Goal: Information Seeking & Learning: Learn about a topic

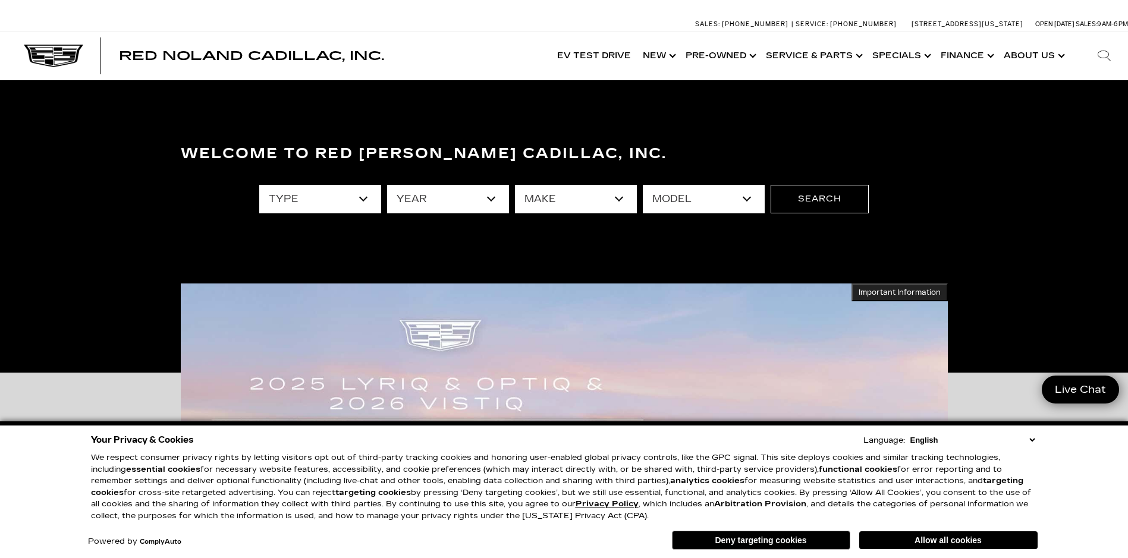
click at [959, 542] on button "Allow all cookies" at bounding box center [948, 540] width 178 height 18
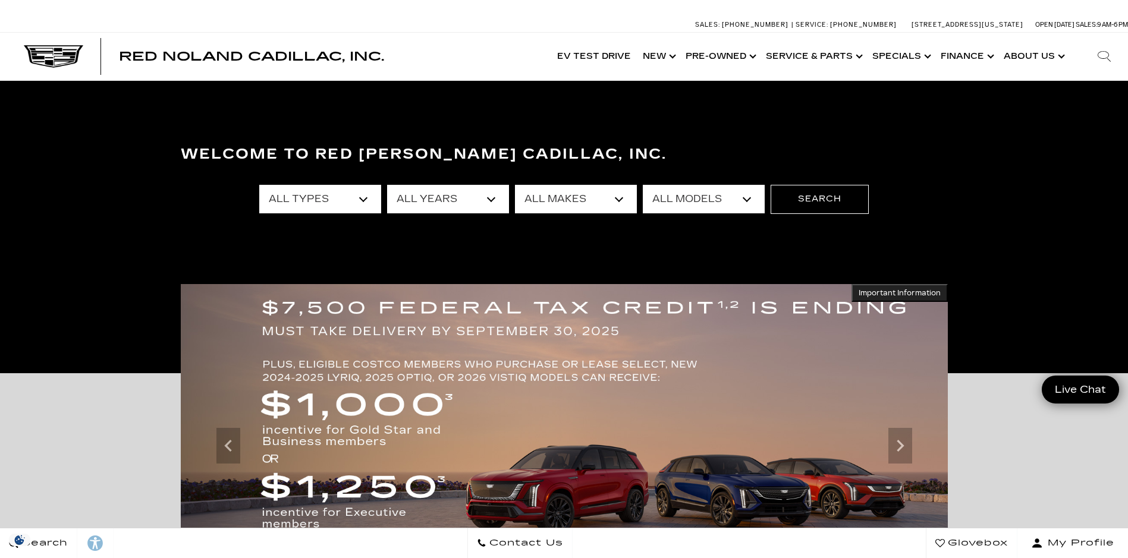
click at [1102, 53] on icon at bounding box center [1104, 56] width 14 height 14
paste input "[US_VEHICLE_IDENTIFICATION_NUMBER]"
type input "[US_VEHICLE_IDENTIFICATION_NUMBER]"
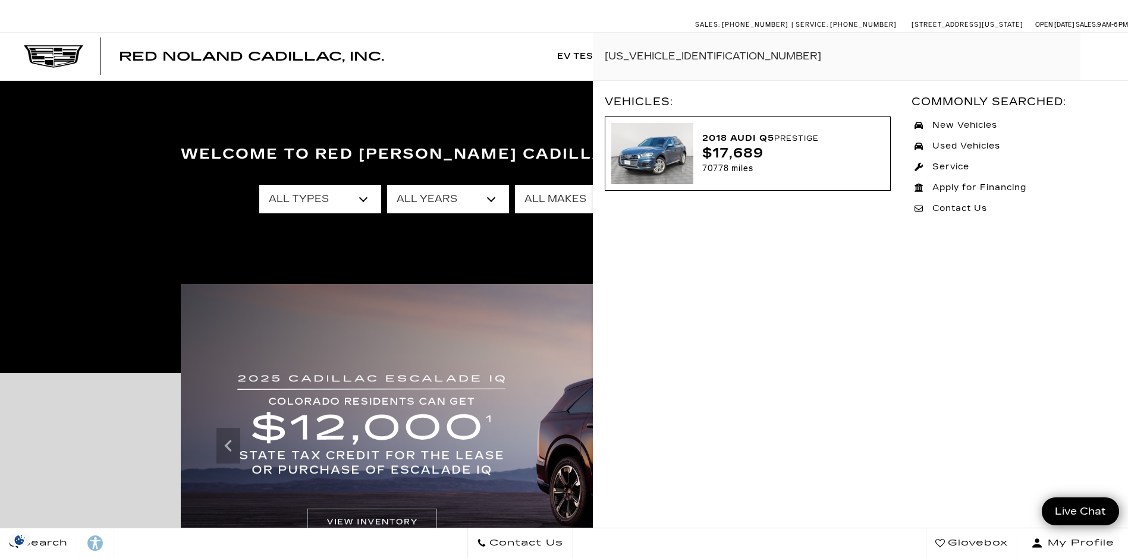
click at [649, 164] on img at bounding box center [652, 153] width 82 height 61
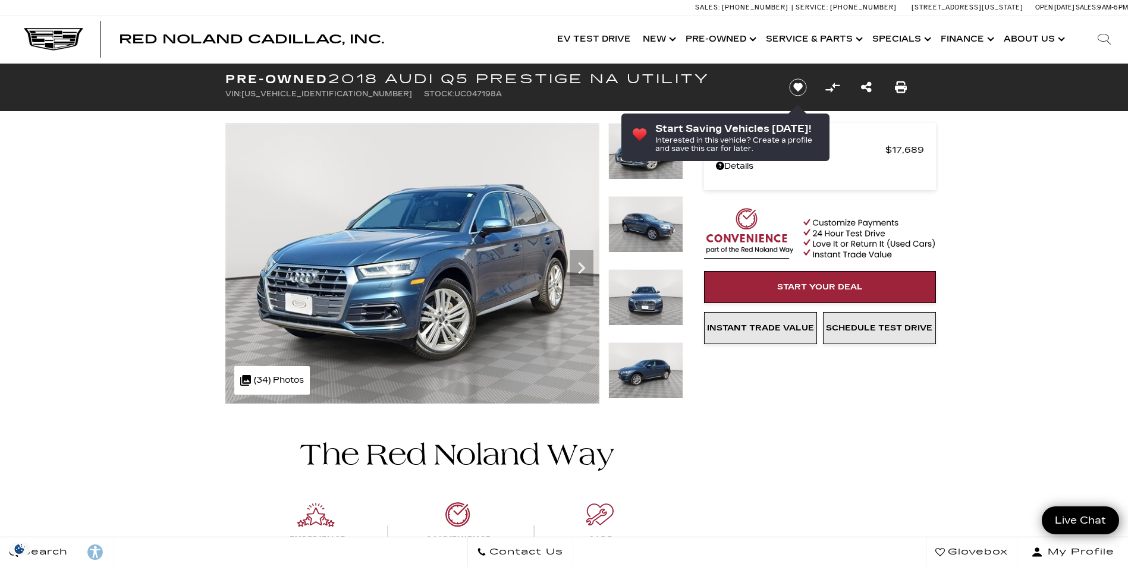
click at [655, 226] on img at bounding box center [645, 224] width 75 height 56
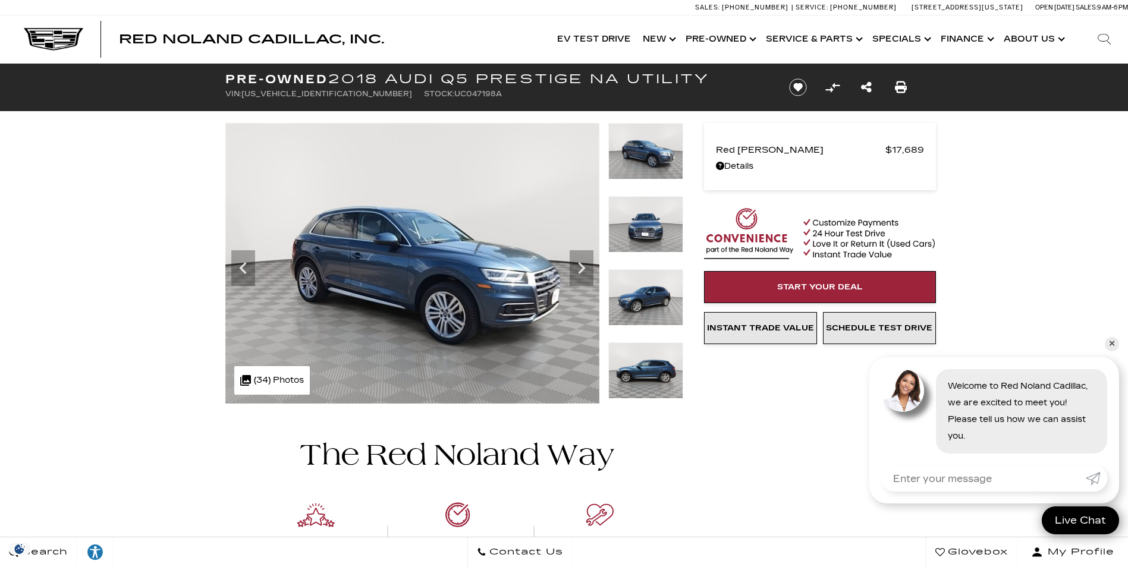
click at [578, 263] on icon "Next" at bounding box center [581, 268] width 24 height 24
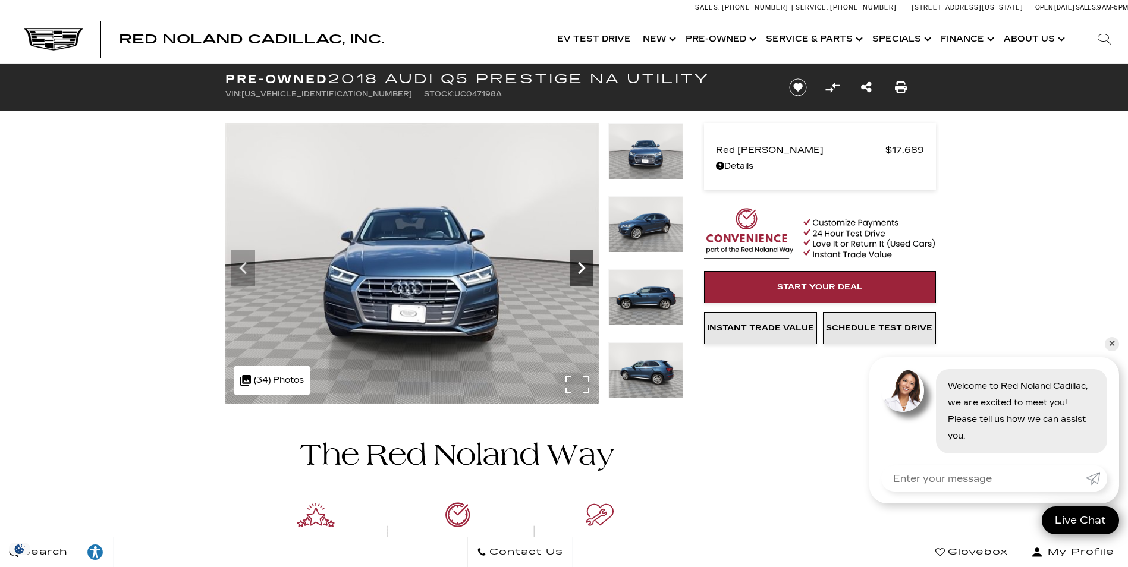
click at [577, 263] on icon "Next" at bounding box center [581, 268] width 24 height 24
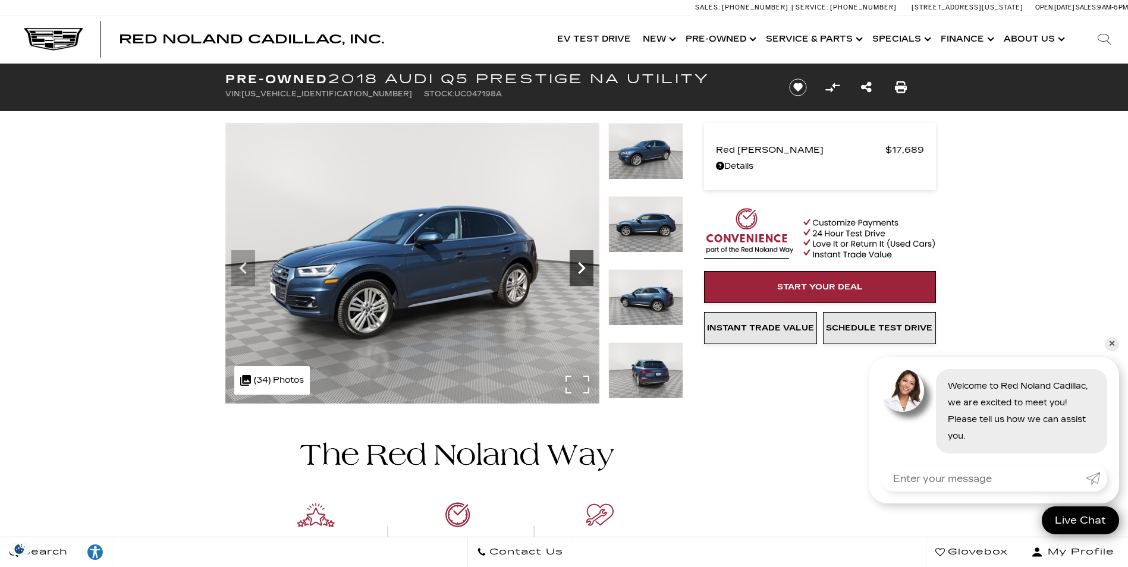
click at [577, 263] on icon "Next" at bounding box center [581, 268] width 24 height 24
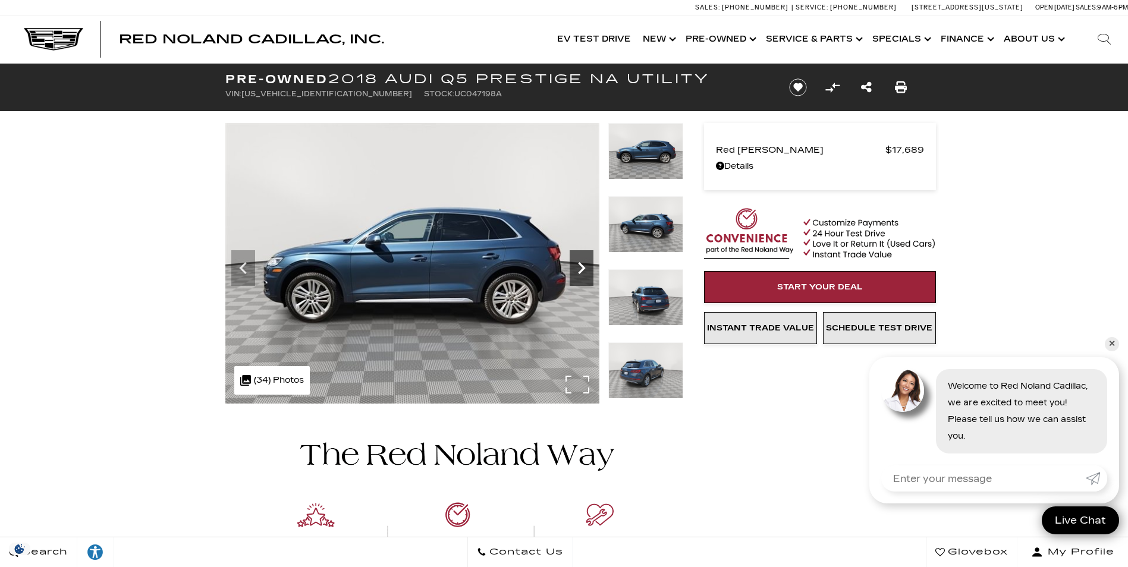
click at [577, 263] on icon "Next" at bounding box center [581, 268] width 24 height 24
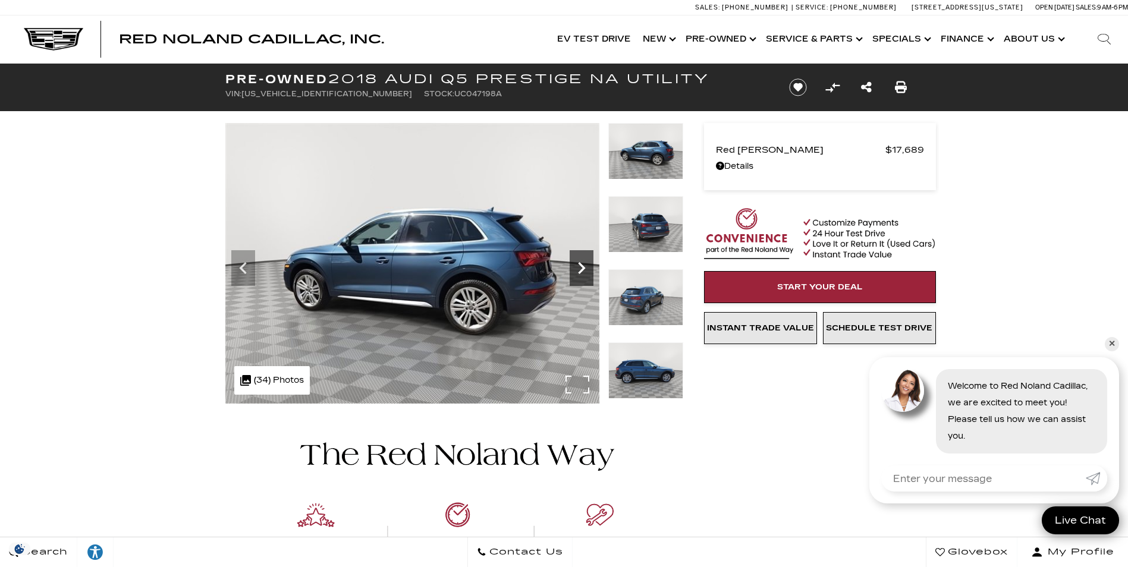
click at [582, 259] on icon "Next" at bounding box center [581, 268] width 24 height 24
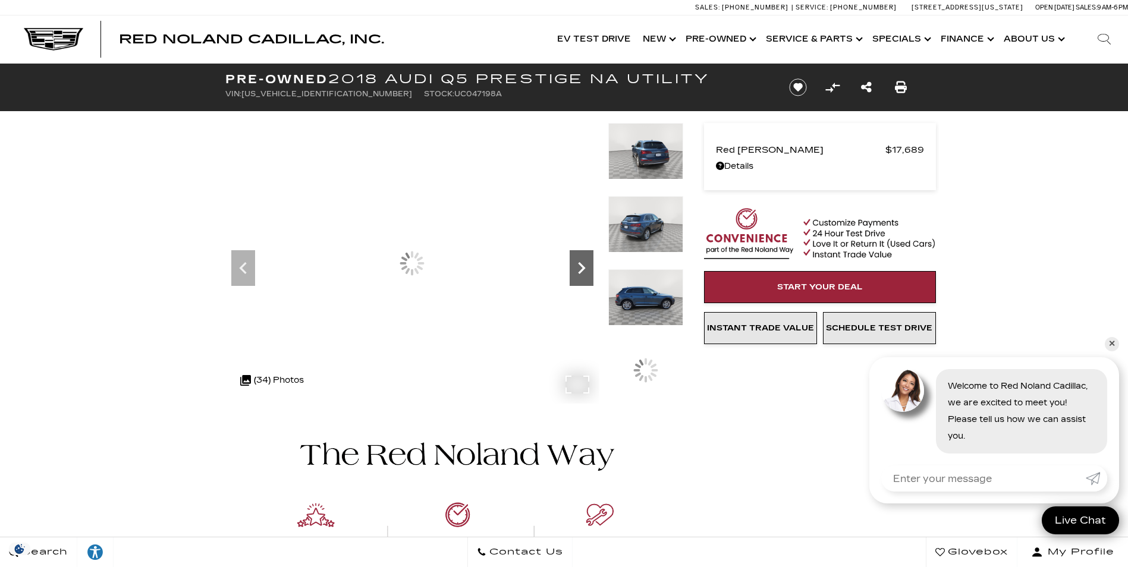
click at [582, 259] on icon "Next" at bounding box center [581, 268] width 24 height 24
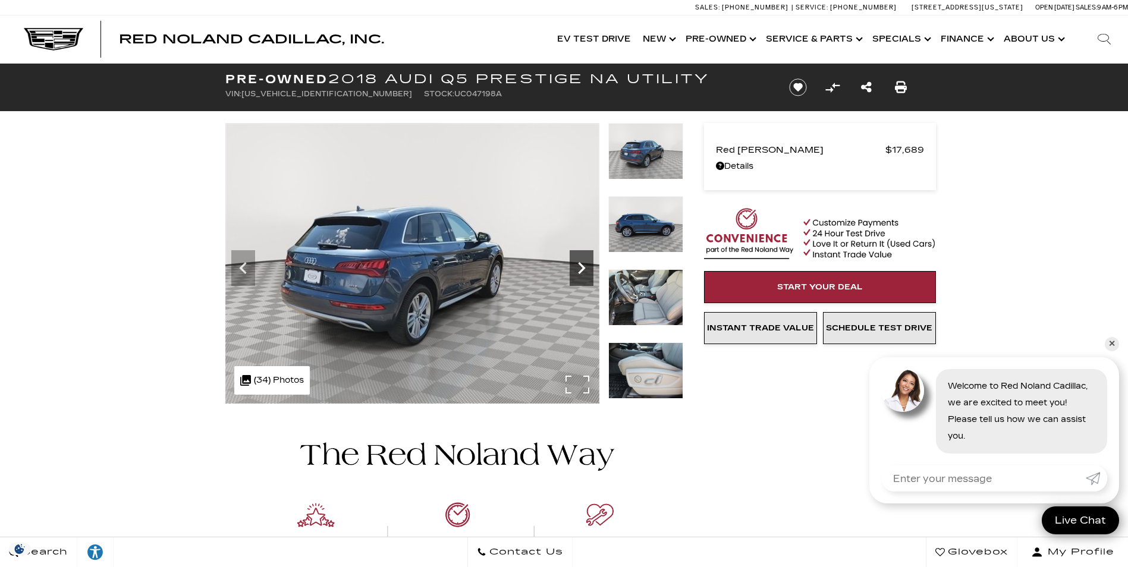
click at [577, 266] on icon "Next" at bounding box center [581, 268] width 24 height 24
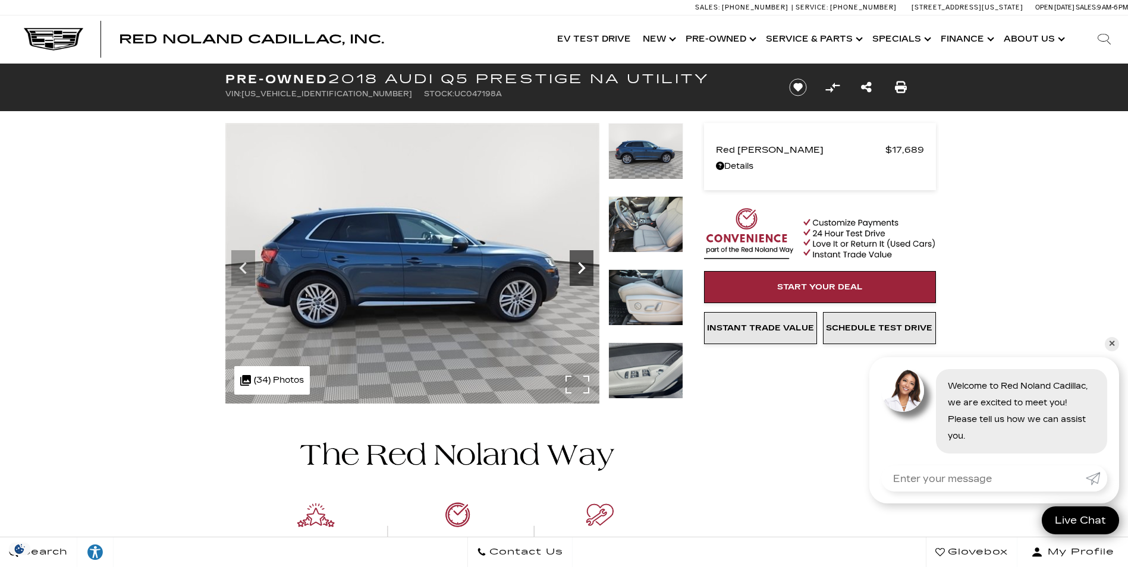
click at [577, 266] on icon "Next" at bounding box center [581, 268] width 24 height 24
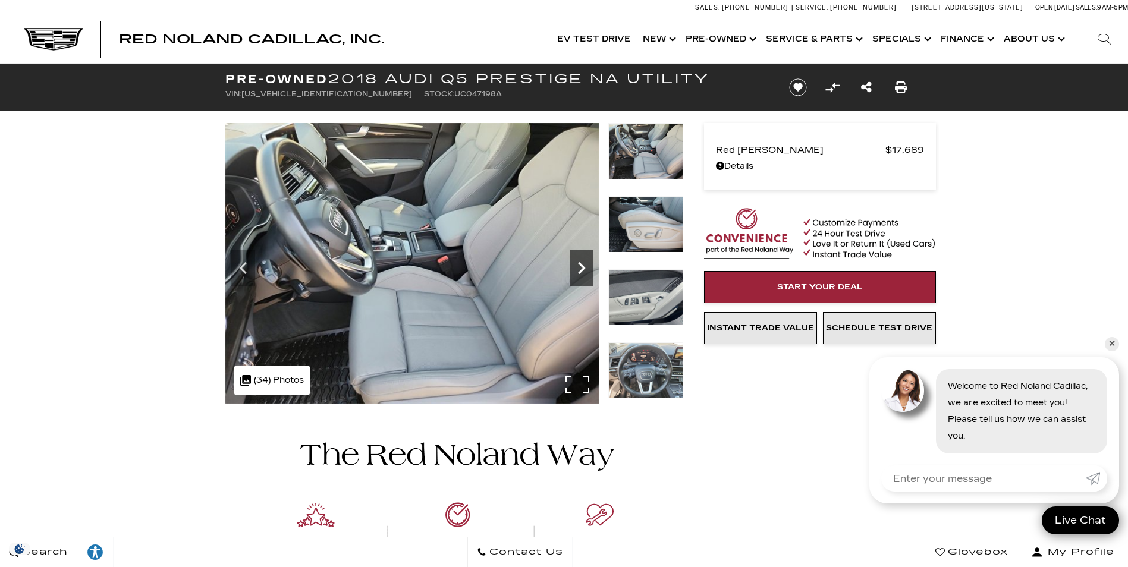
click at [576, 267] on icon "Next" at bounding box center [581, 268] width 24 height 24
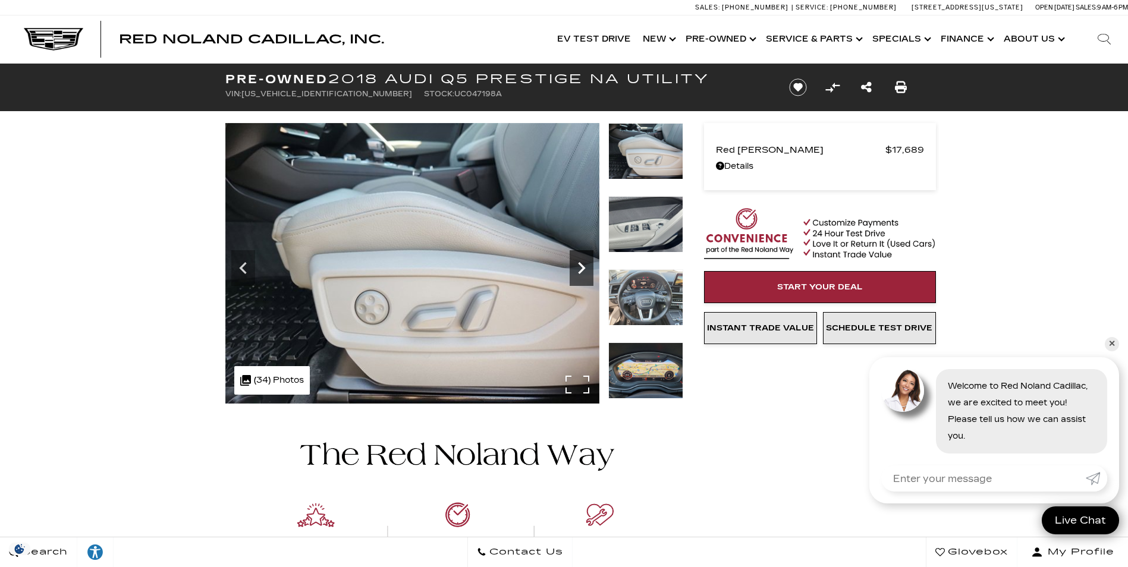
click at [576, 267] on icon "Next" at bounding box center [581, 268] width 24 height 24
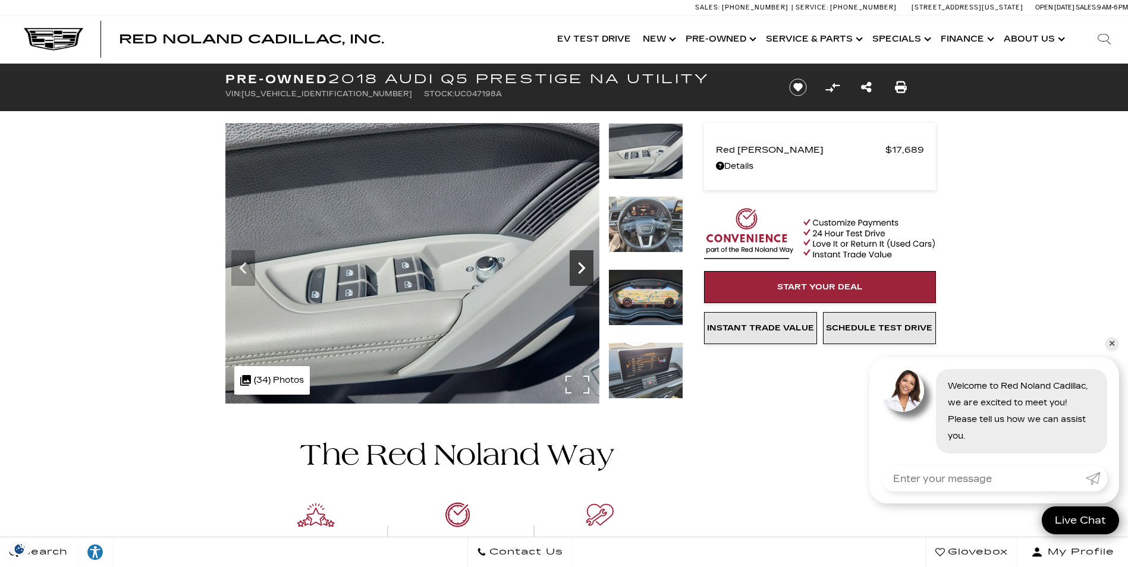
click at [576, 267] on icon "Next" at bounding box center [581, 268] width 24 height 24
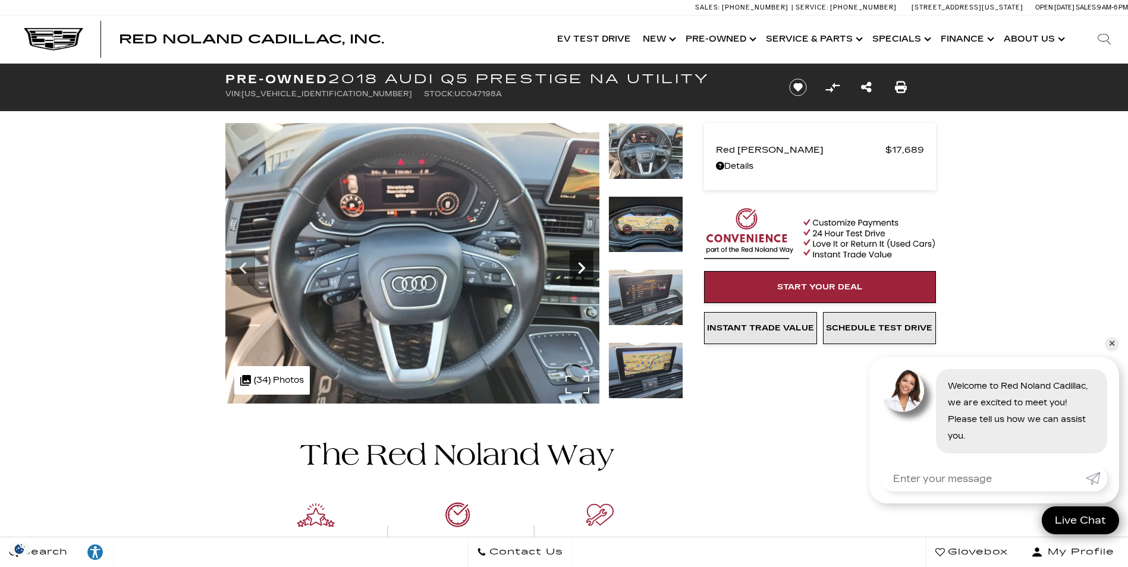
click at [576, 267] on icon "Next" at bounding box center [581, 268] width 24 height 24
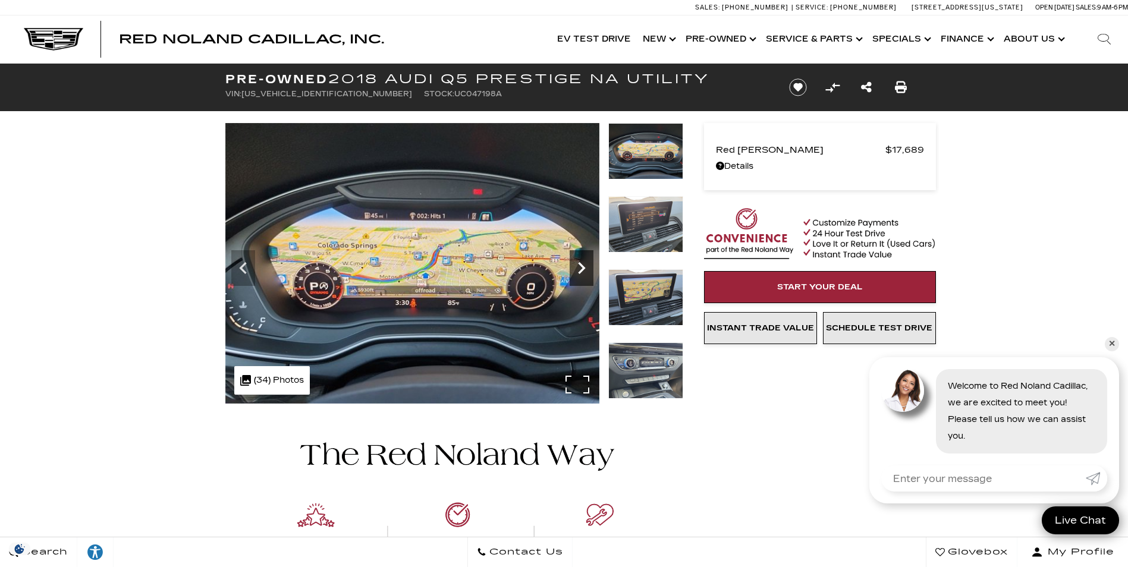
click at [576, 267] on icon "Next" at bounding box center [581, 268] width 24 height 24
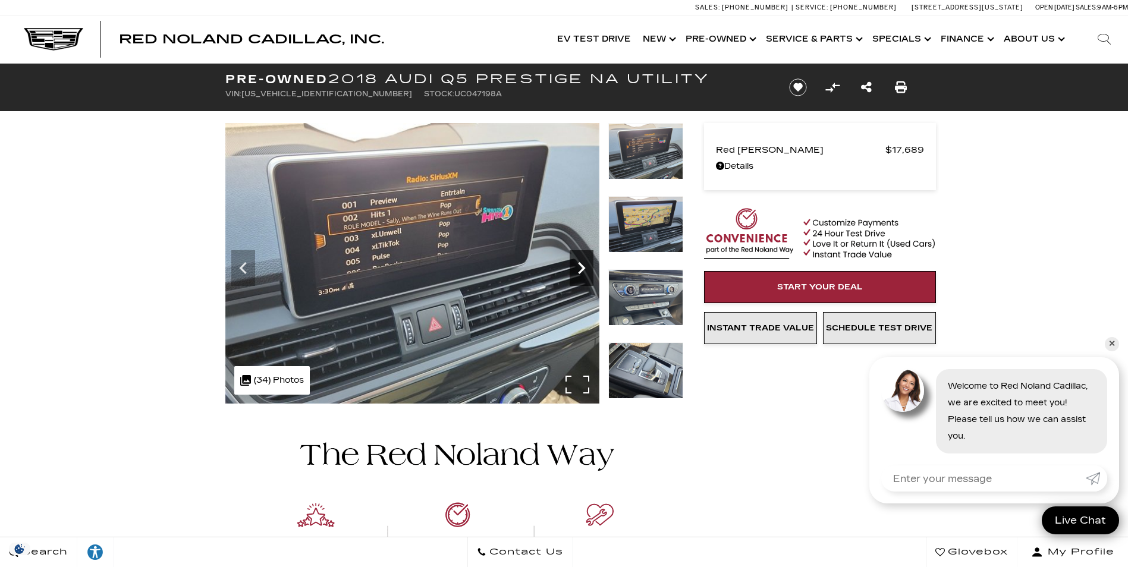
click at [576, 267] on icon "Next" at bounding box center [581, 268] width 24 height 24
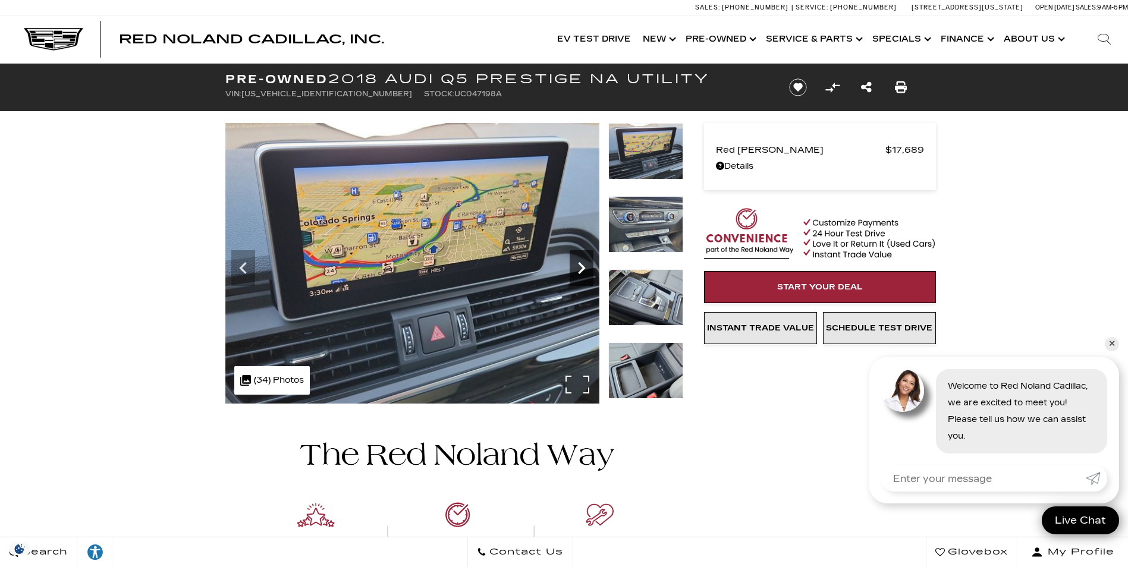
click at [576, 267] on icon "Next" at bounding box center [581, 268] width 24 height 24
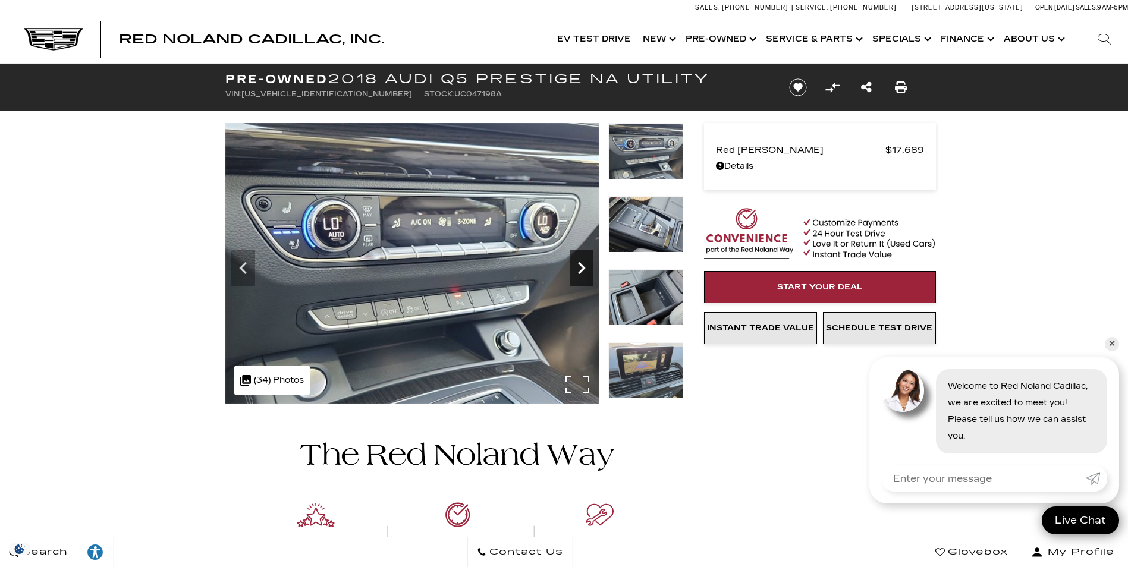
click at [576, 267] on icon "Next" at bounding box center [581, 268] width 24 height 24
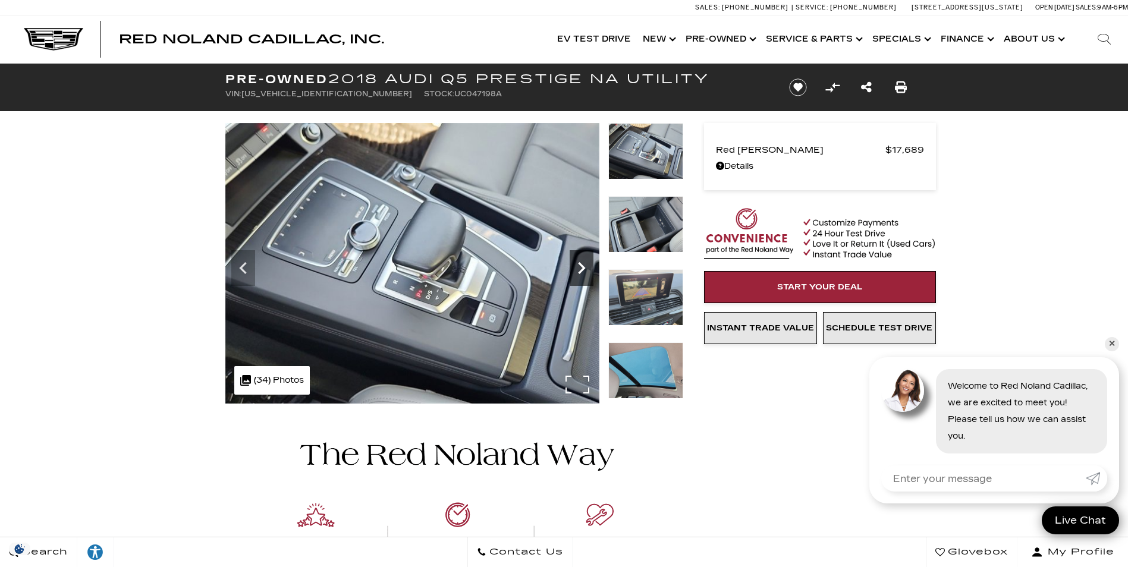
click at [576, 267] on icon "Next" at bounding box center [581, 268] width 24 height 24
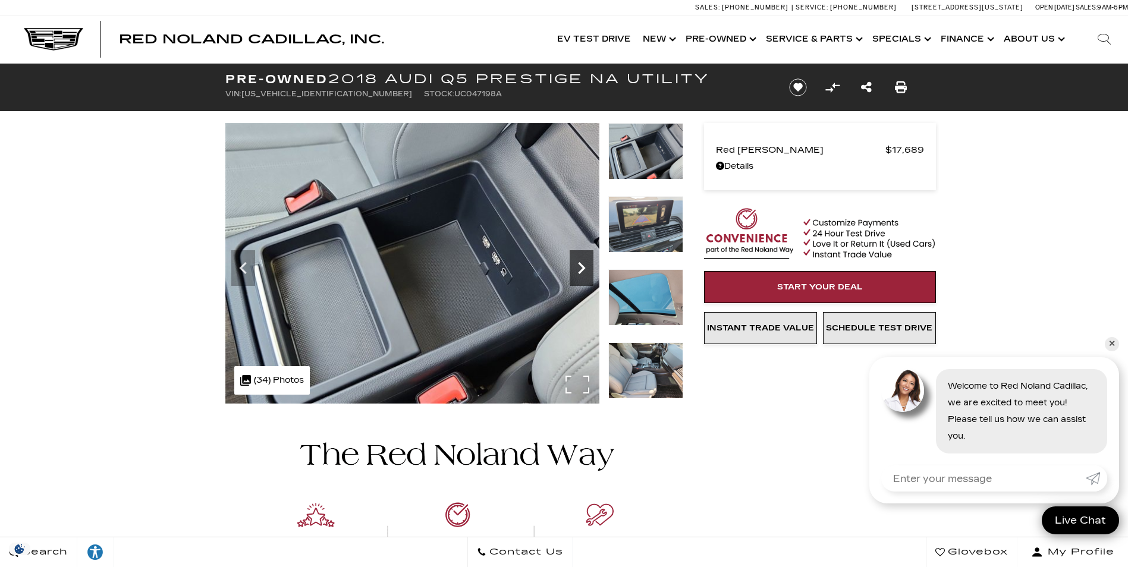
click at [576, 267] on icon "Next" at bounding box center [581, 268] width 24 height 24
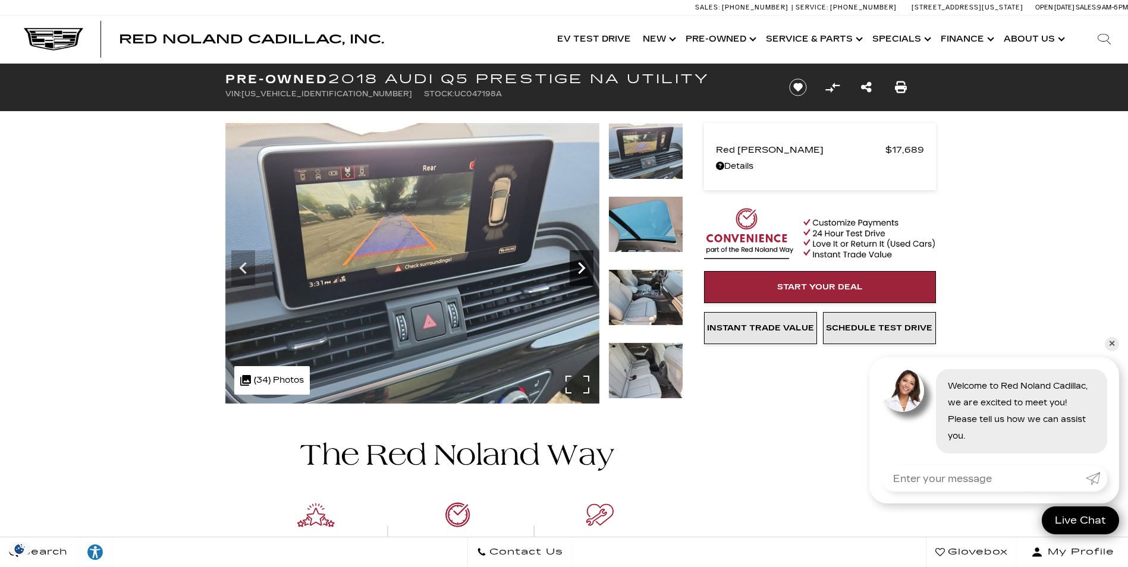
click at [581, 270] on icon "Next" at bounding box center [581, 268] width 7 height 12
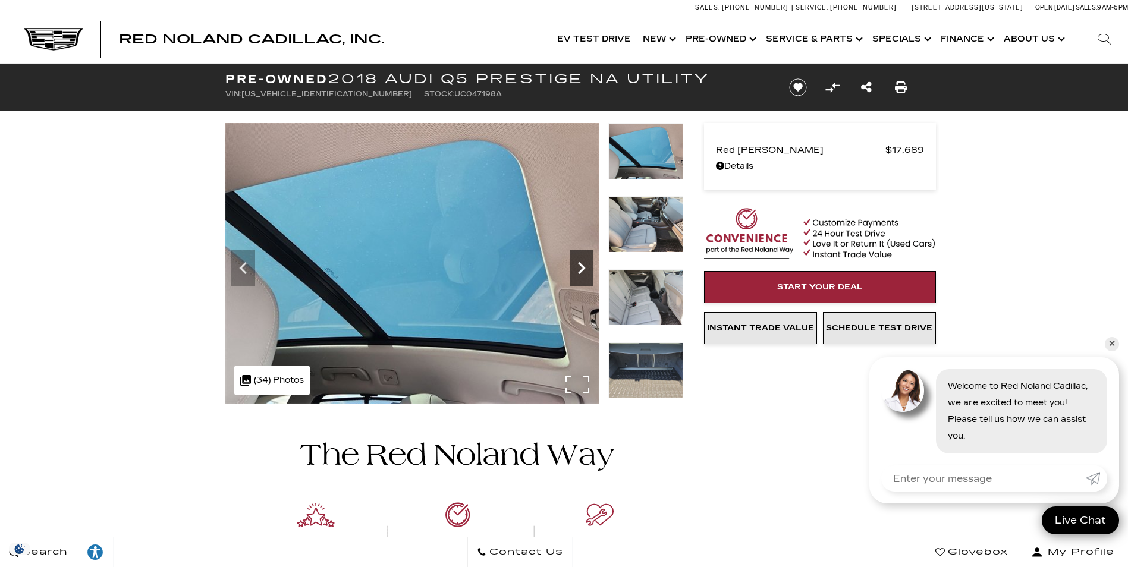
click at [581, 269] on icon "Next" at bounding box center [581, 268] width 24 height 24
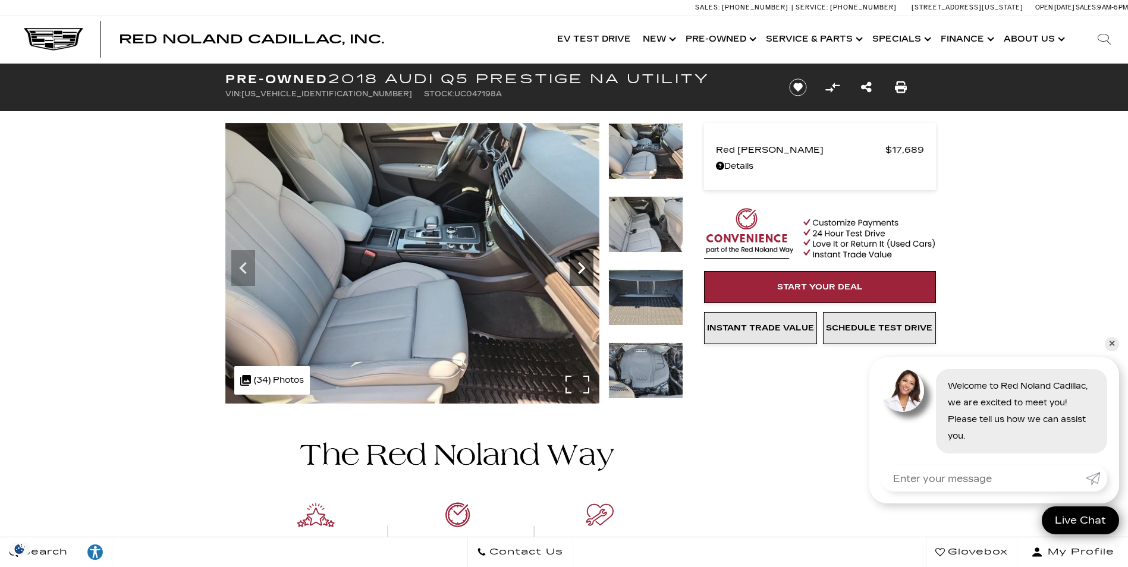
click at [580, 267] on icon "Next" at bounding box center [581, 268] width 24 height 24
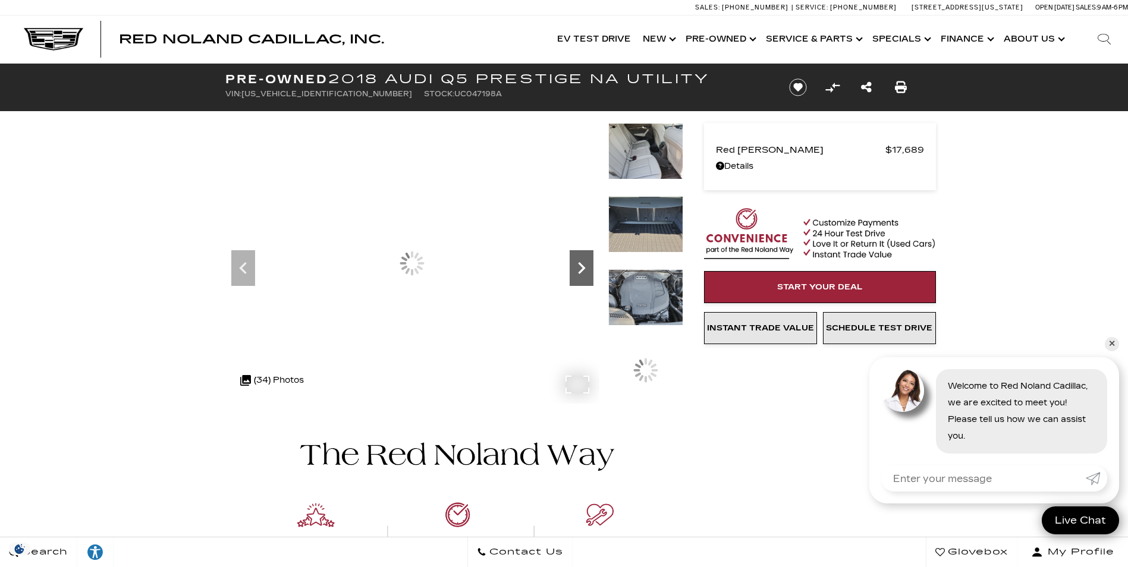
click at [580, 267] on icon "Next" at bounding box center [581, 268] width 24 height 24
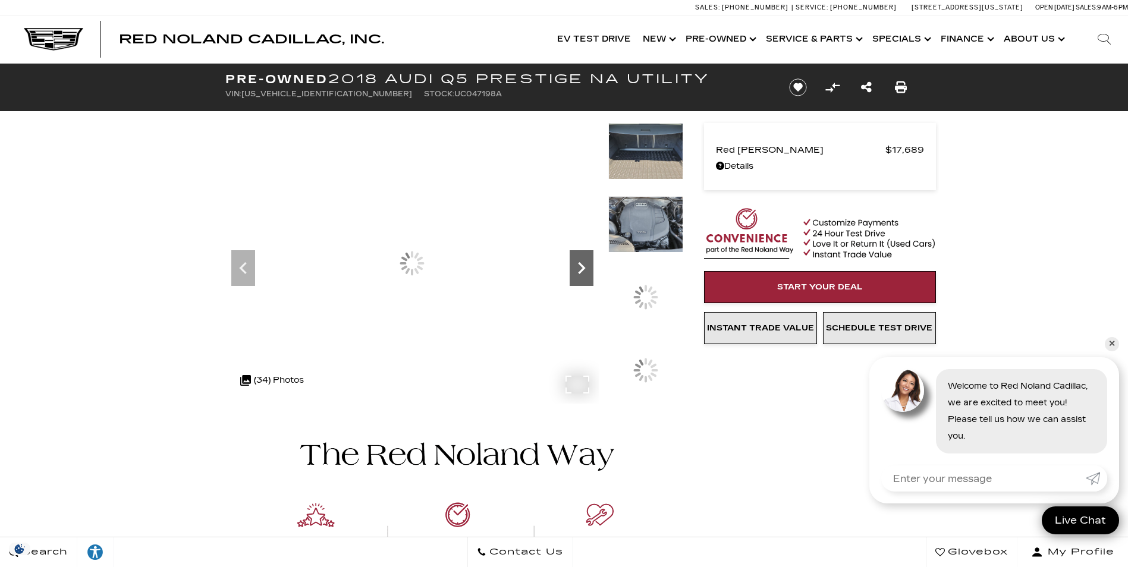
click at [578, 267] on icon "Next" at bounding box center [581, 268] width 24 height 24
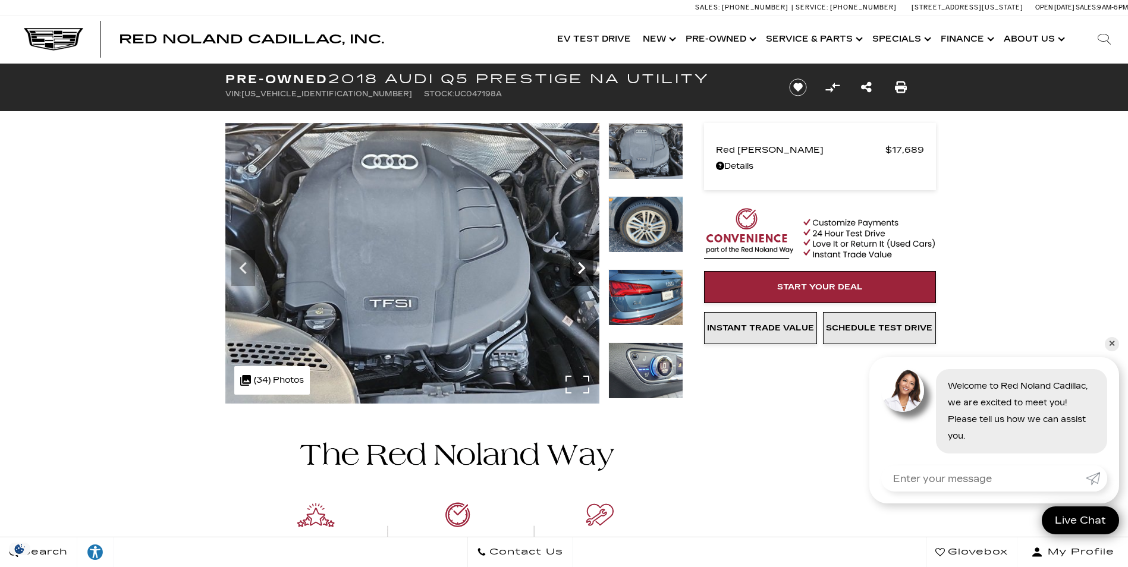
click at [577, 267] on icon "Next" at bounding box center [581, 268] width 24 height 24
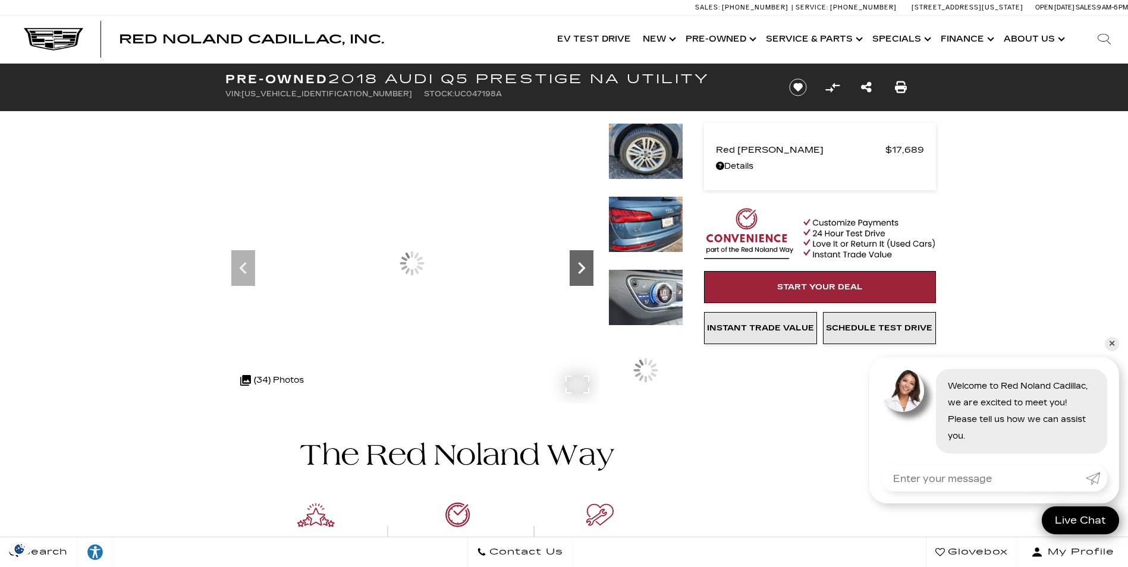
click at [577, 267] on icon "Next" at bounding box center [581, 268] width 24 height 24
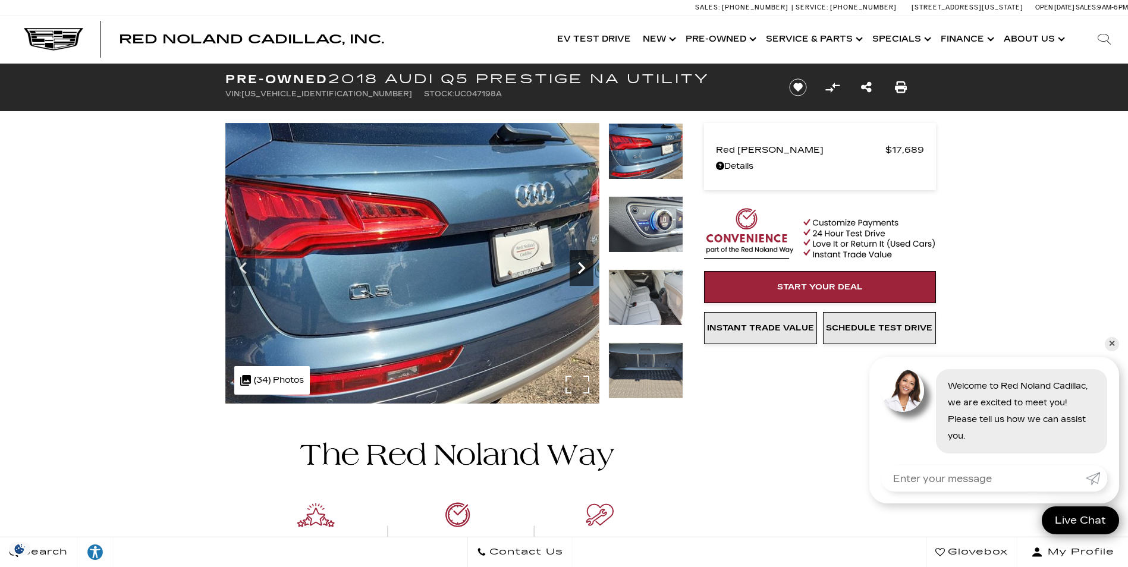
click at [577, 267] on icon "Next" at bounding box center [581, 268] width 24 height 24
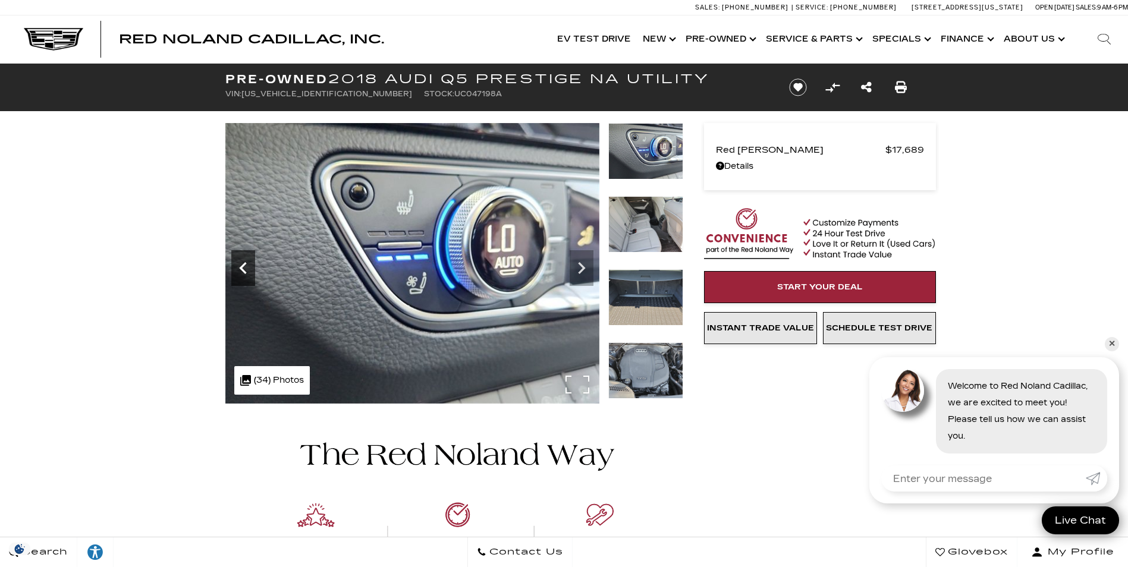
click at [241, 269] on icon "Previous" at bounding box center [242, 268] width 7 height 12
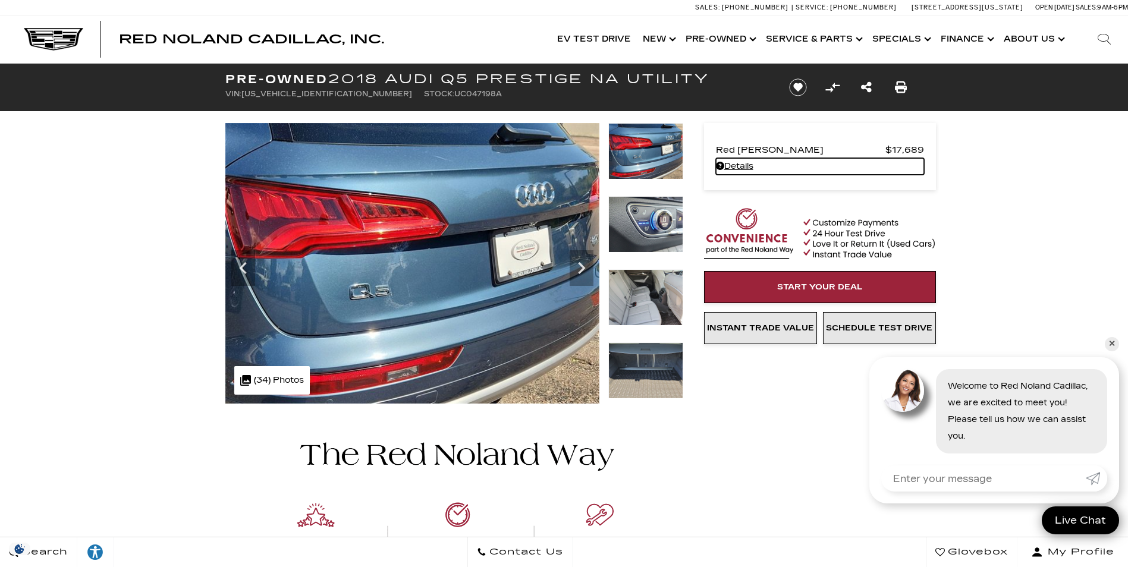
click at [736, 167] on link "Details - about pricing for: Pre-Owned 2018 Audi Q5 Prestige NA Utility" at bounding box center [820, 166] width 208 height 17
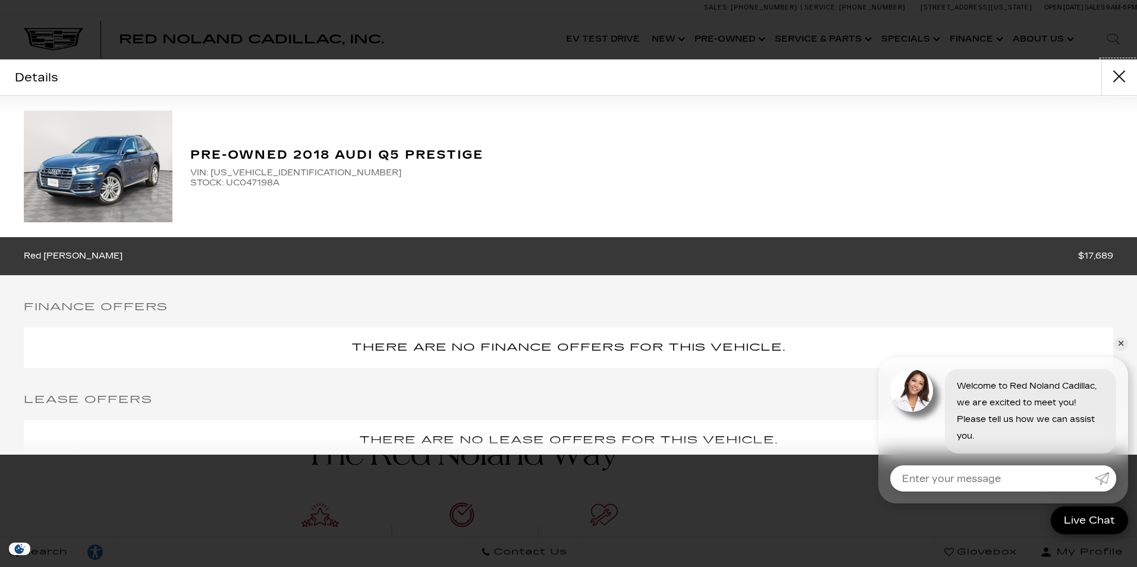
click at [1117, 73] on button "close" at bounding box center [1119, 77] width 36 height 36
